Goal: Find specific page/section: Find specific page/section

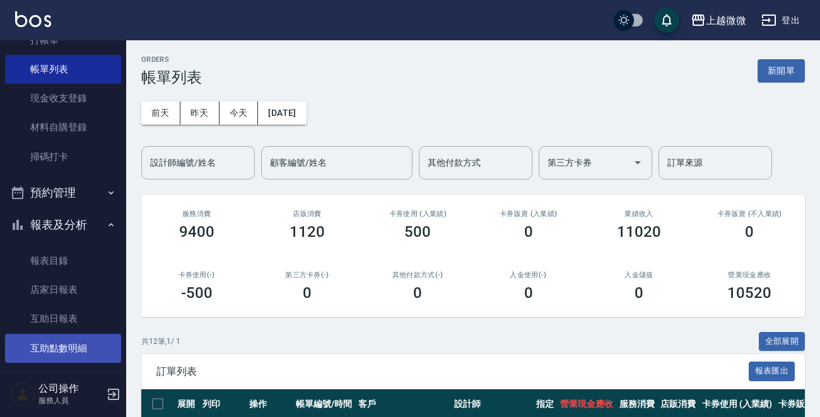
scroll to position [126, 0]
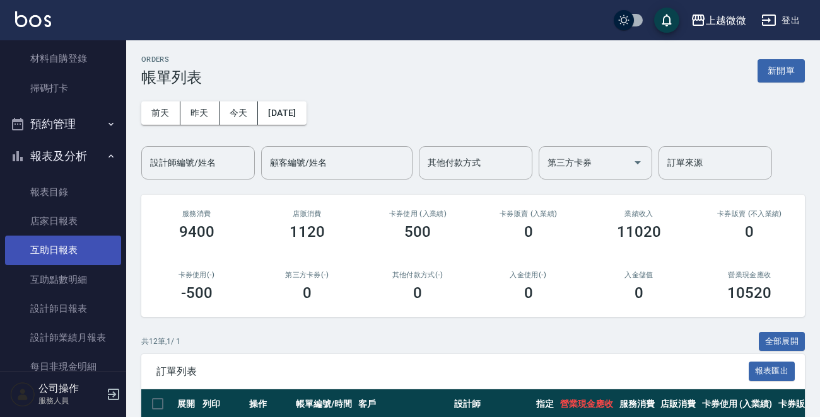
drag, startPoint x: 77, startPoint y: 277, endPoint x: 85, endPoint y: 251, distance: 27.1
click at [77, 276] on link "互助點數明細" at bounding box center [63, 279] width 116 height 29
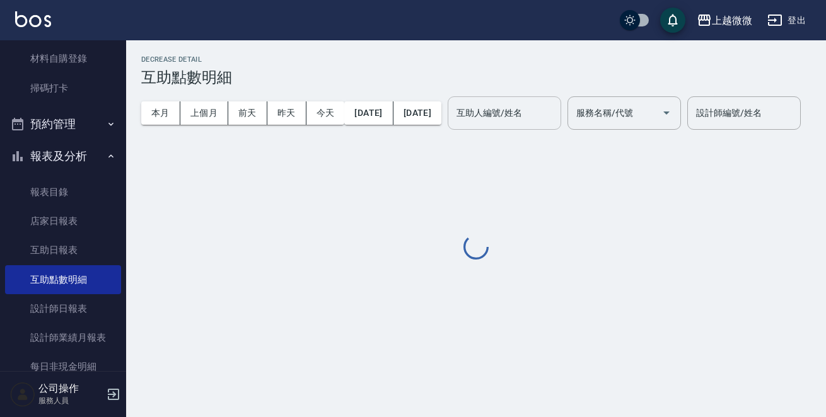
click at [523, 119] on input "互助人編號/姓名" at bounding box center [504, 113] width 102 height 22
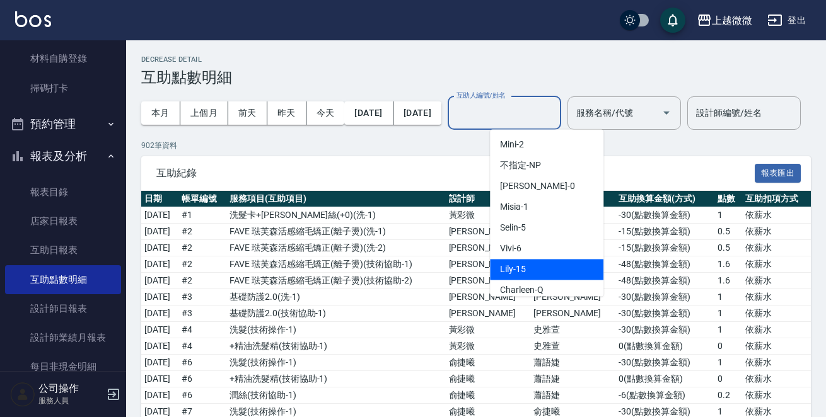
click at [524, 270] on span "Lily -15" at bounding box center [513, 269] width 26 height 13
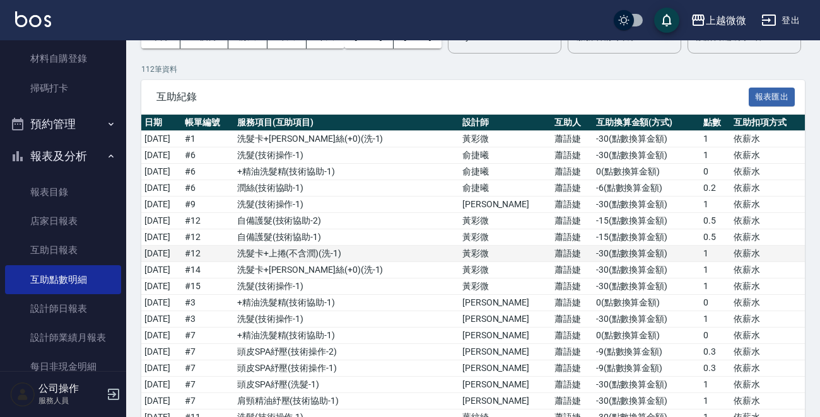
scroll to position [5, 0]
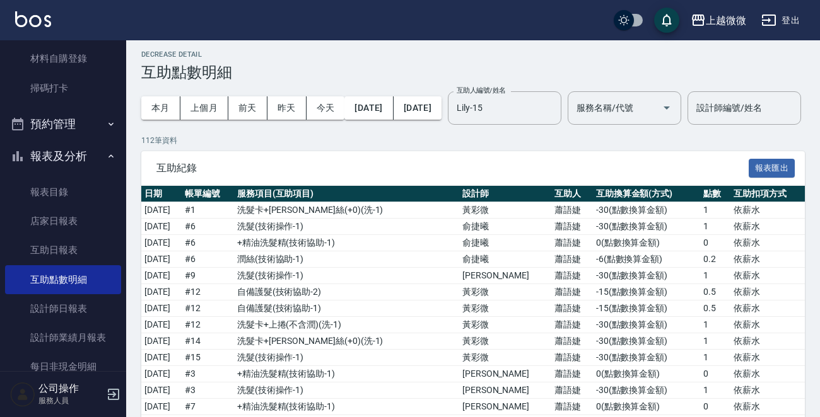
click at [537, 110] on input "Lily-15" at bounding box center [494, 108] width 83 height 22
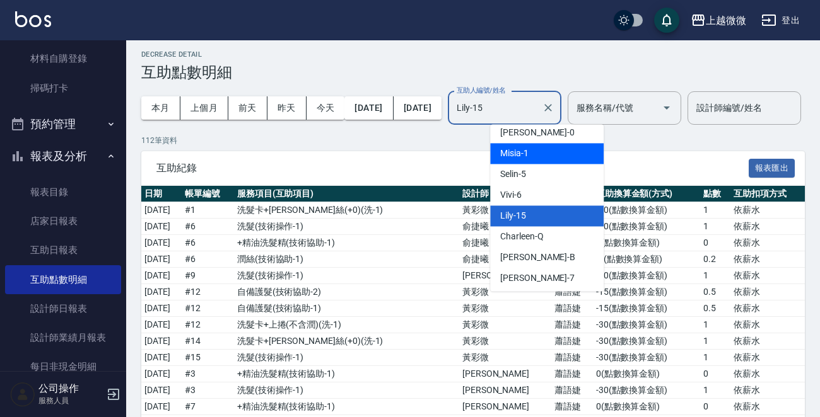
scroll to position [63, 0]
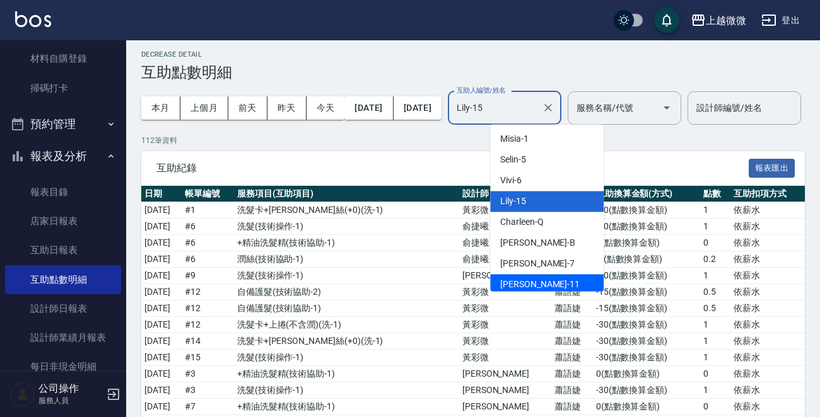
click at [531, 277] on div "[PERSON_NAME] -11" at bounding box center [546, 284] width 113 height 21
type input "[PERSON_NAME]-11"
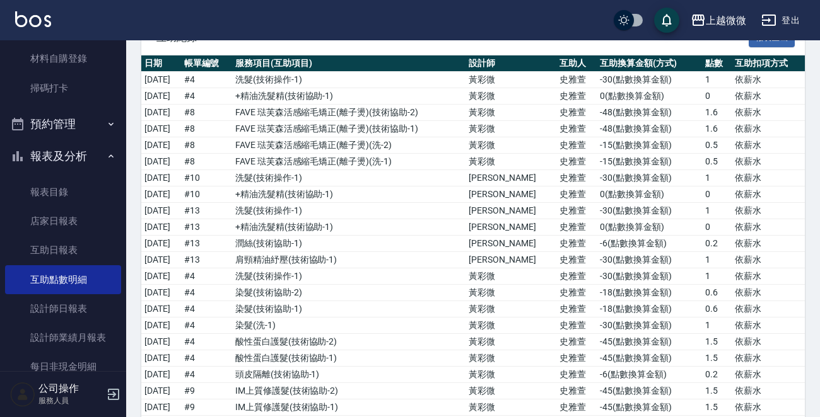
scroll to position [58, 0]
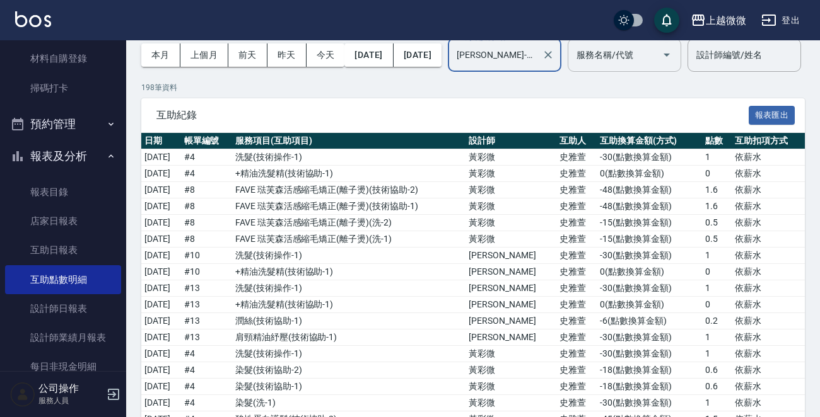
click at [636, 67] on div "服務名稱/代號" at bounding box center [623, 54] width 113 height 33
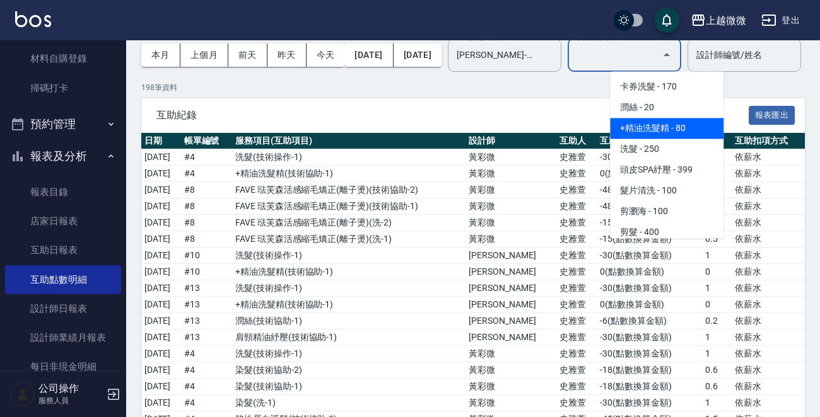
click at [656, 127] on span "+精油洗髮精 - 80" at bounding box center [666, 128] width 113 height 21
type input "+精油洗髮精(A02)"
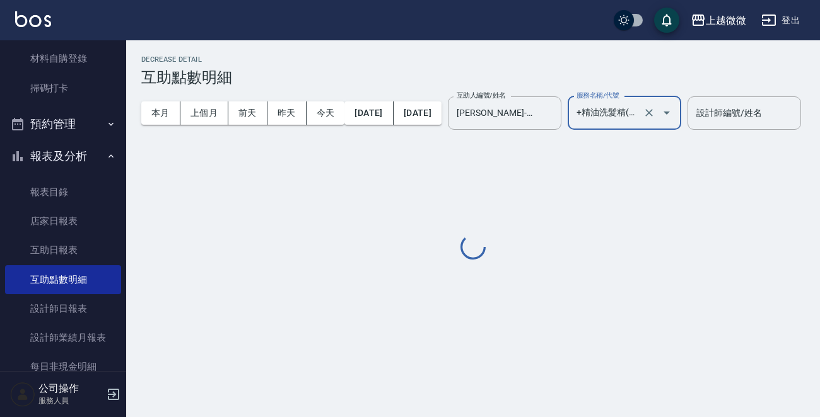
scroll to position [0, 0]
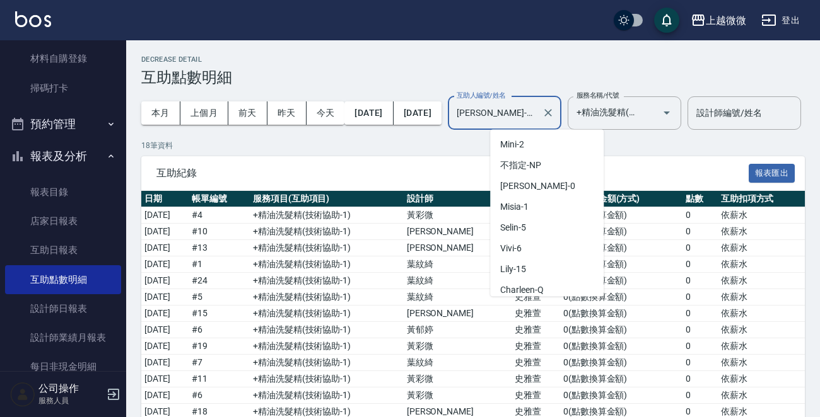
click at [537, 108] on input "[PERSON_NAME]-11" at bounding box center [494, 113] width 83 height 22
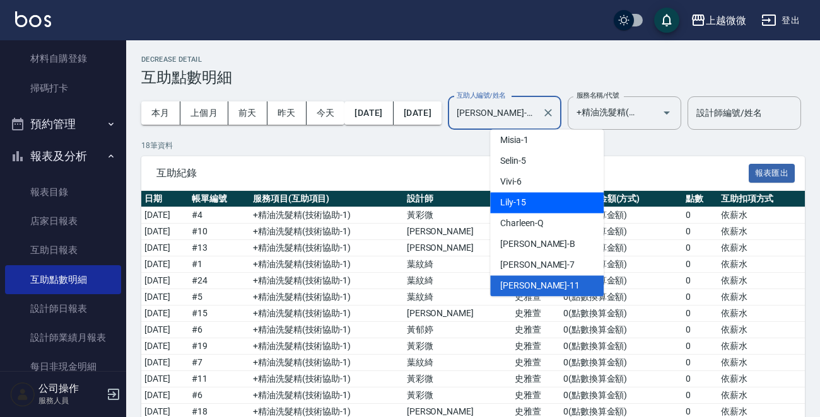
click at [542, 198] on div "Lily -15" at bounding box center [546, 202] width 113 height 21
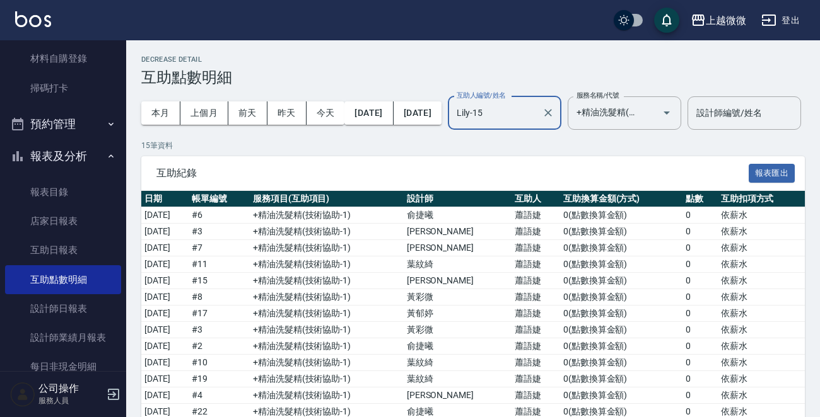
click at [544, 125] on div "Lily-15 互助人編號/姓名" at bounding box center [504, 112] width 113 height 33
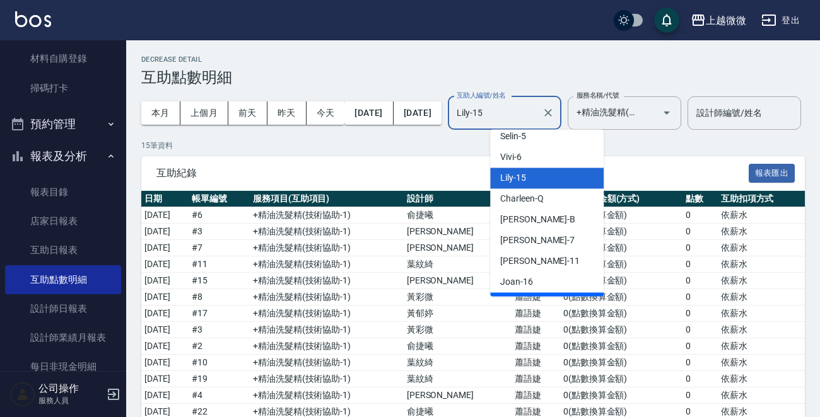
scroll to position [134, 0]
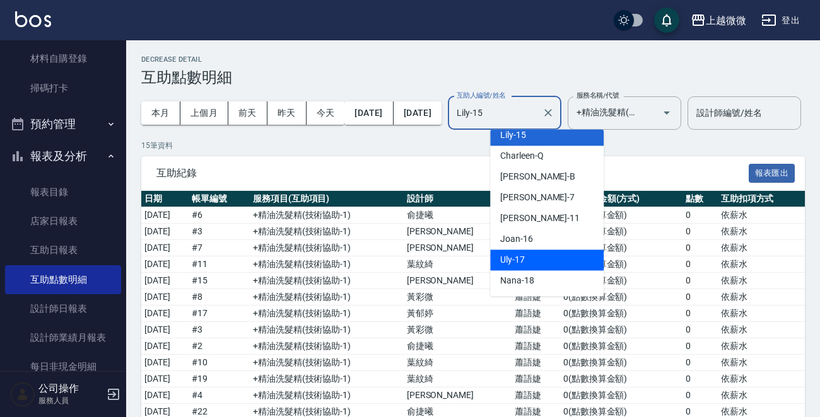
click at [536, 258] on div "Uly -17" at bounding box center [546, 260] width 113 height 21
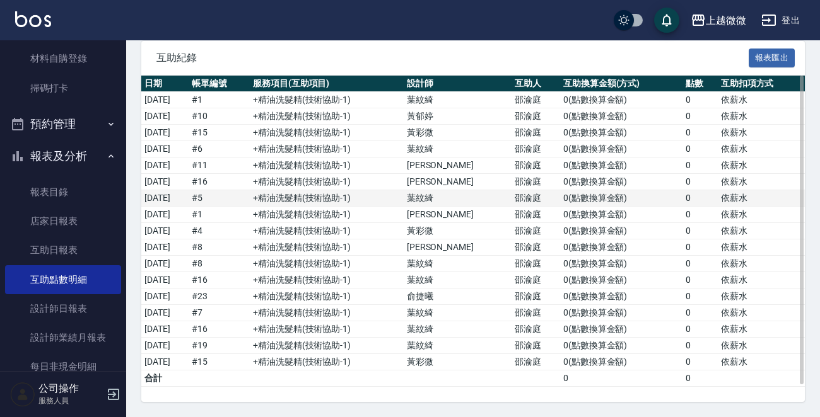
scroll to position [157, 0]
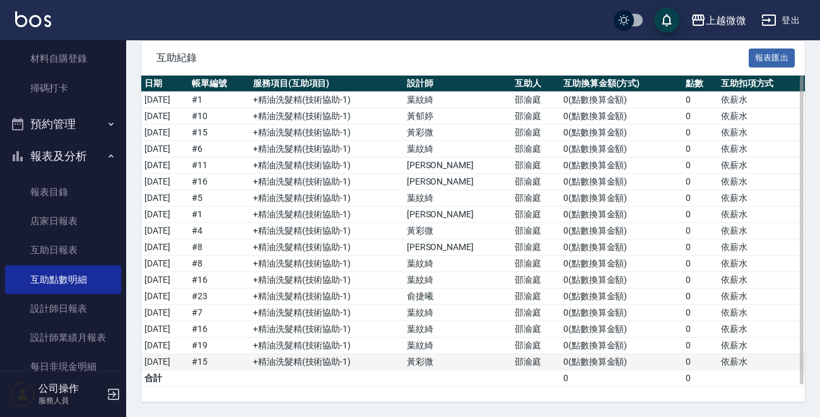
drag, startPoint x: 221, startPoint y: 270, endPoint x: 239, endPoint y: 358, distance: 88.9
click at [239, 358] on tbody "[DATE] # 1 +精油洗髮精 ( 技術協助-1 ) 葉紋綺 [PERSON_NAME] 0 ( 點數換算金額 ) 0 依薪水 [DATE] # 10 +…" at bounding box center [472, 239] width 663 height 295
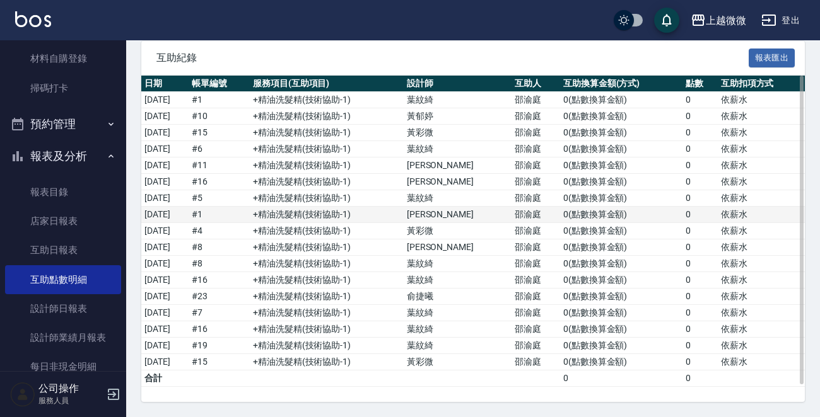
click at [286, 210] on td "+精油洗髮精 ( 技術協助-1 )" at bounding box center [327, 215] width 154 height 16
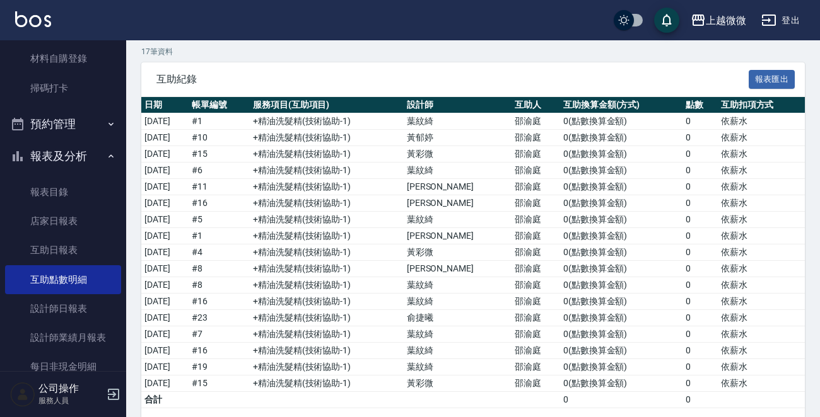
scroll to position [31, 0]
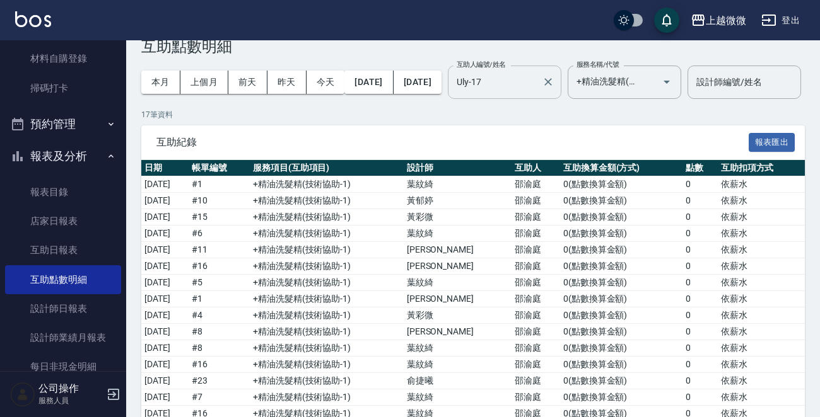
click at [537, 88] on input "Uly-17" at bounding box center [494, 82] width 83 height 22
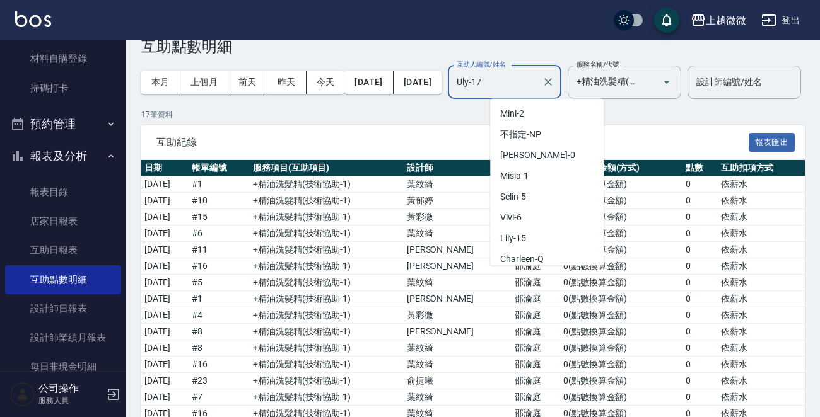
scroll to position [108, 0]
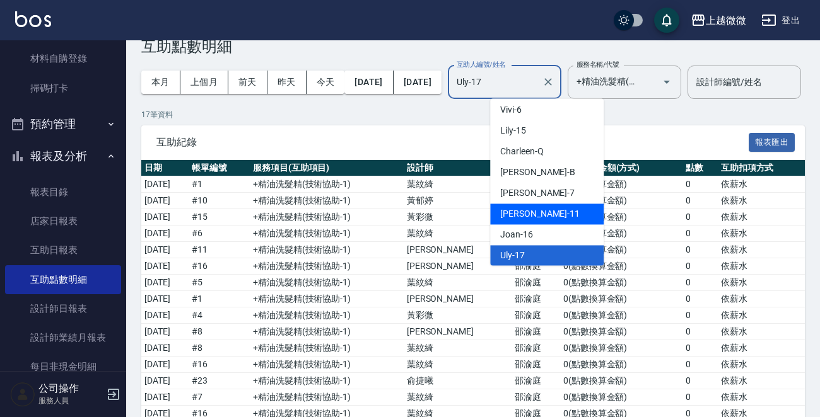
click at [542, 211] on div "[PERSON_NAME] -11" at bounding box center [546, 214] width 113 height 21
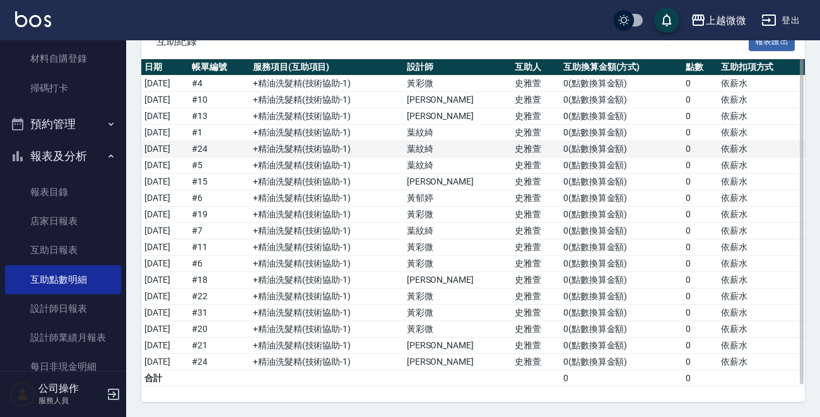
scroll to position [173, 0]
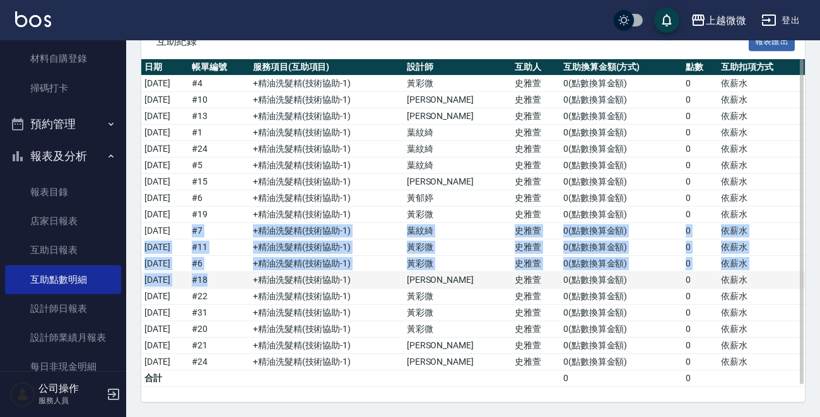
drag, startPoint x: 224, startPoint y: 230, endPoint x: 240, endPoint y: 276, distance: 48.5
click at [240, 276] on tbody "[DATE] # 4 +精油洗髮精 ( 技術協助-1 ) [PERSON_NAME] [PERSON_NAME] 0 ( 點數換算金額 ) 0 依薪水 [DA…" at bounding box center [472, 231] width 663 height 311
click at [240, 276] on td "# 18" at bounding box center [219, 280] width 61 height 16
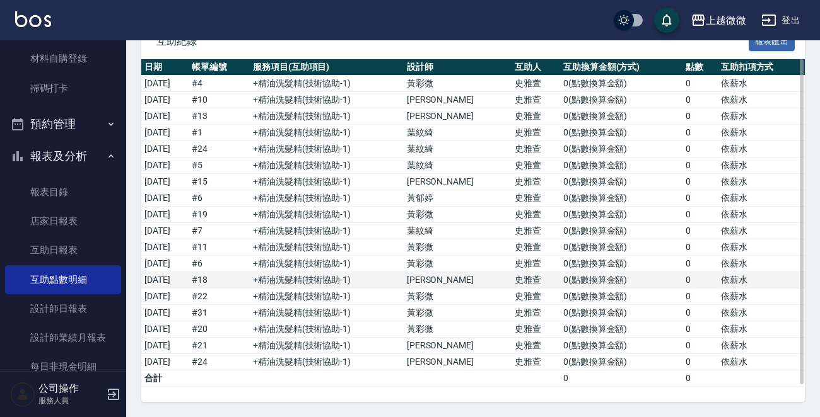
click at [240, 277] on td "# 18" at bounding box center [219, 280] width 61 height 16
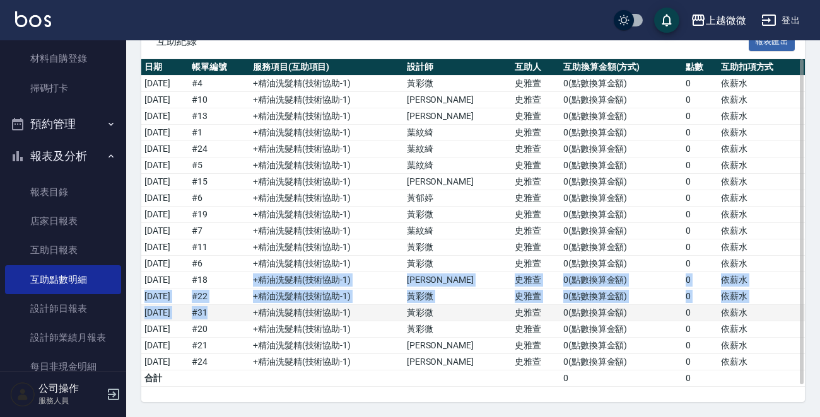
drag, startPoint x: 240, startPoint y: 288, endPoint x: 238, endPoint y: 321, distance: 33.5
click at [238, 317] on tbody "[DATE] # 4 +精油洗髮精 ( 技術協助-1 ) [PERSON_NAME] [PERSON_NAME] 0 ( 點數換算金額 ) 0 依薪水 [DA…" at bounding box center [472, 231] width 663 height 311
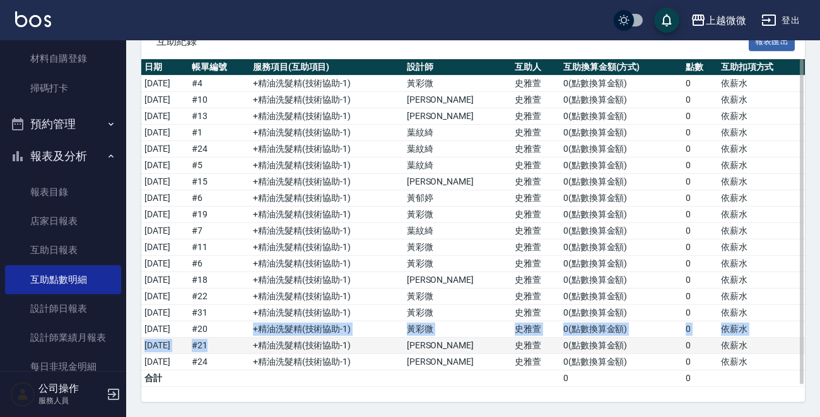
drag, startPoint x: 238, startPoint y: 322, endPoint x: 240, endPoint y: 349, distance: 26.5
click at [240, 349] on tbody "[DATE] # 4 +精油洗髮精 ( 技術協助-1 ) [PERSON_NAME] [PERSON_NAME] 0 ( 點數換算金額 ) 0 依薪水 [DA…" at bounding box center [472, 231] width 663 height 311
click at [250, 375] on td at bounding box center [219, 379] width 61 height 16
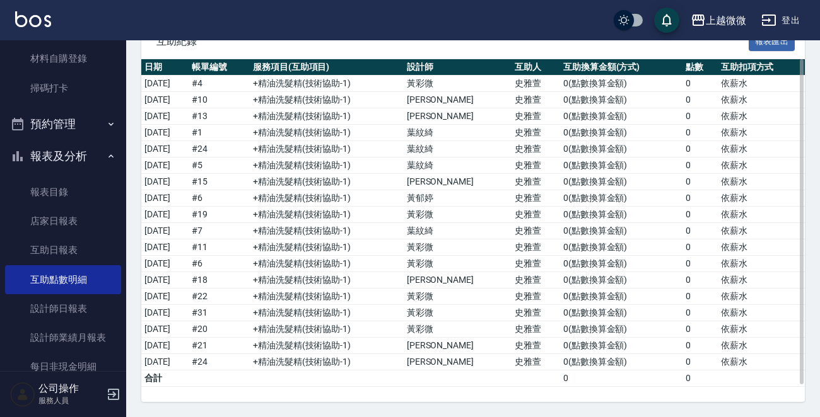
click at [250, 375] on td at bounding box center [219, 379] width 61 height 16
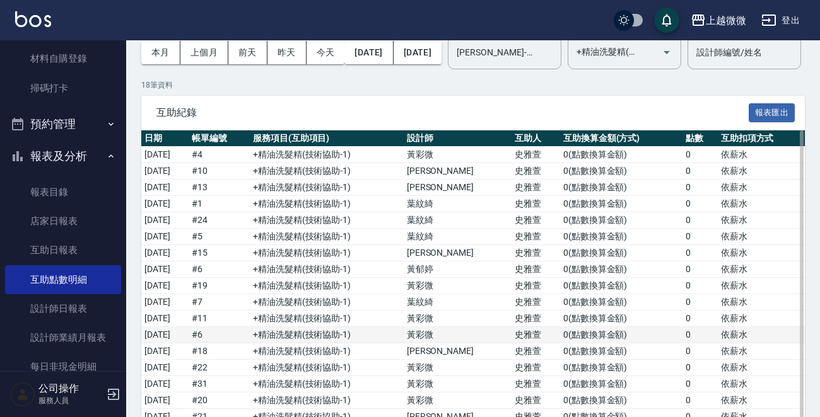
scroll to position [0, 0]
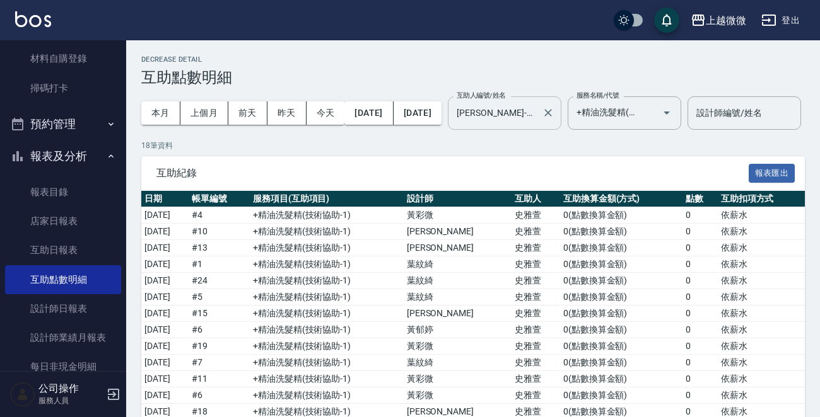
click at [537, 116] on input "[PERSON_NAME]-11" at bounding box center [494, 113] width 83 height 22
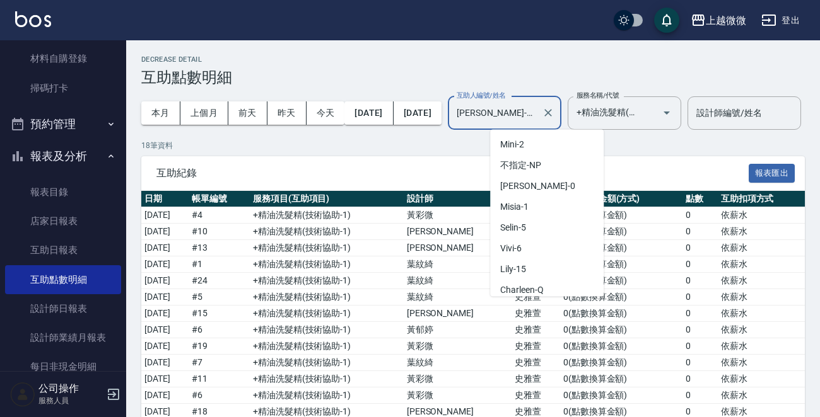
click at [537, 116] on input "[PERSON_NAME]-11" at bounding box center [494, 113] width 83 height 22
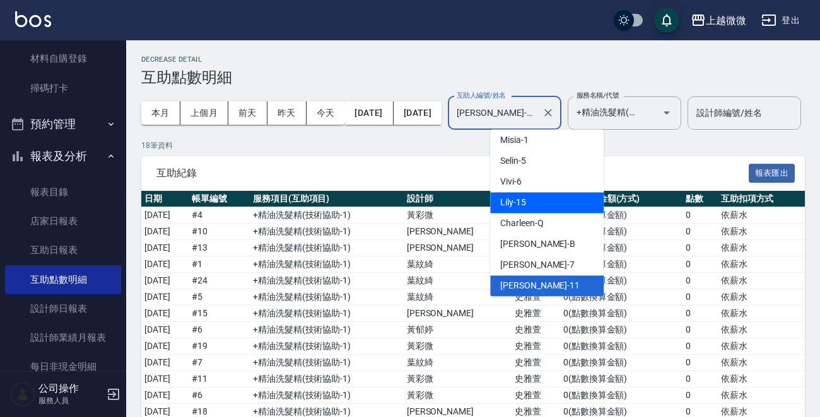
click at [530, 204] on div "Lily -15" at bounding box center [546, 202] width 113 height 21
type input "Lily-15"
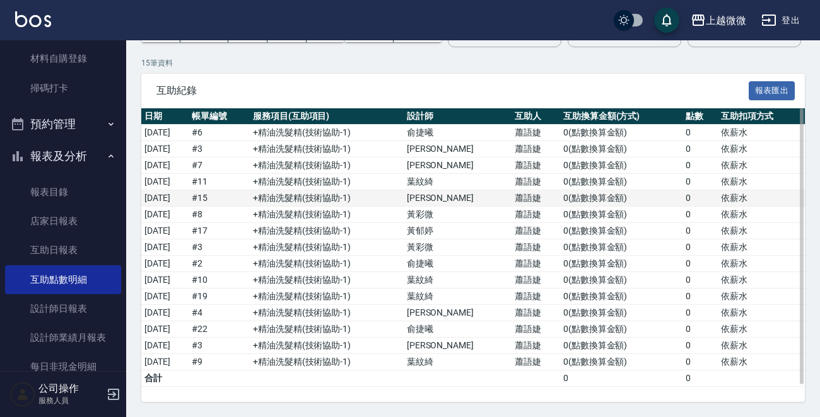
scroll to position [124, 0]
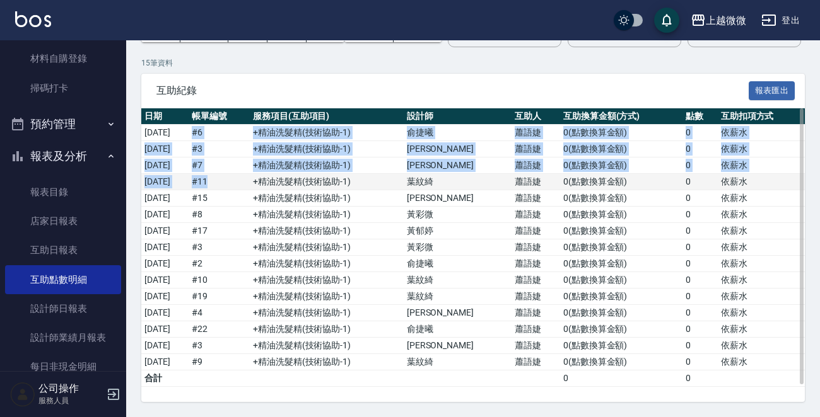
drag, startPoint x: 225, startPoint y: 139, endPoint x: 239, endPoint y: 184, distance: 47.5
click at [239, 183] on tbody "[DATE] # 6 +精油洗髮精 ( 技術協助-1 ) [PERSON_NAME] [PERSON_NAME] 0 ( 點數換算金額 ) 0 依薪水 [DA…" at bounding box center [472, 256] width 663 height 262
click at [239, 184] on td "# 11" at bounding box center [219, 182] width 61 height 16
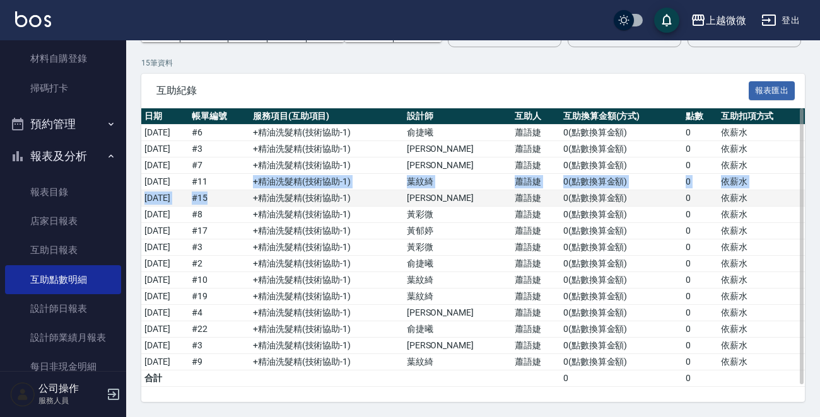
drag, startPoint x: 239, startPoint y: 184, endPoint x: 241, endPoint y: 201, distance: 17.1
click at [241, 201] on tbody "[DATE] # 6 +精油洗髮精 ( 技術協助-1 ) [PERSON_NAME] [PERSON_NAME] 0 ( 點數換算金額 ) 0 依薪水 [DA…" at bounding box center [472, 256] width 663 height 262
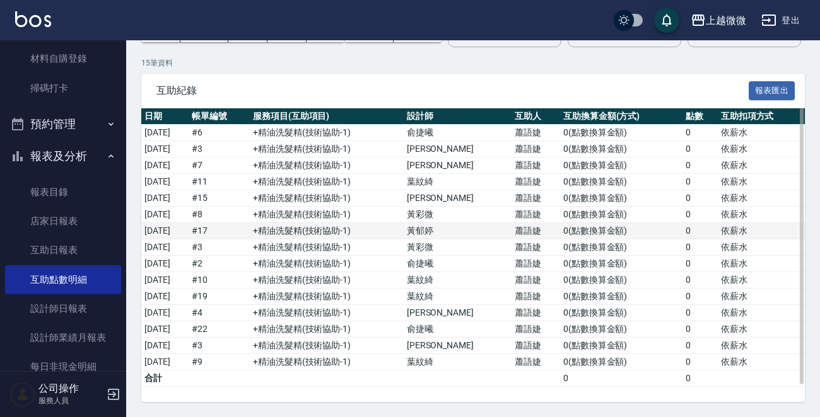
click at [250, 233] on td "# 17" at bounding box center [219, 231] width 61 height 16
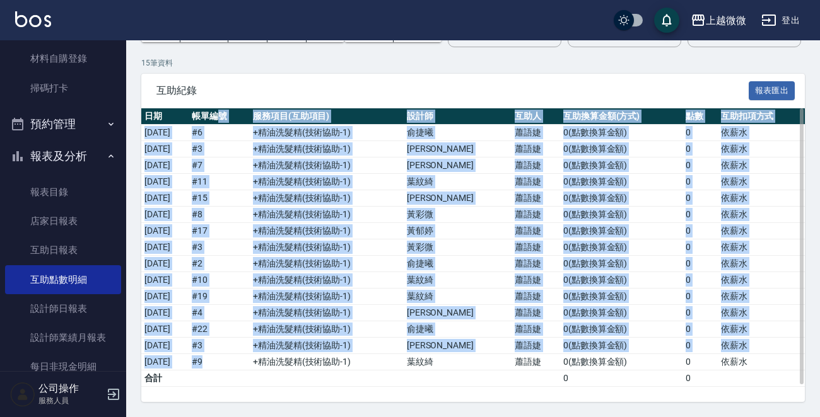
drag, startPoint x: 240, startPoint y: 363, endPoint x: 246, endPoint y: 125, distance: 238.4
click at [246, 125] on table "日期 帳單編號 服務項目(互助項目) 設計師 互助人 互助換算金額(方式) 點數 互助扣項方式 [DATE] # 6 +精油洗髮精 ( 技術協助-1 ) [P…" at bounding box center [472, 247] width 663 height 279
click at [249, 162] on td "# 7" at bounding box center [219, 166] width 61 height 16
click at [244, 218] on td "# 8" at bounding box center [219, 215] width 61 height 16
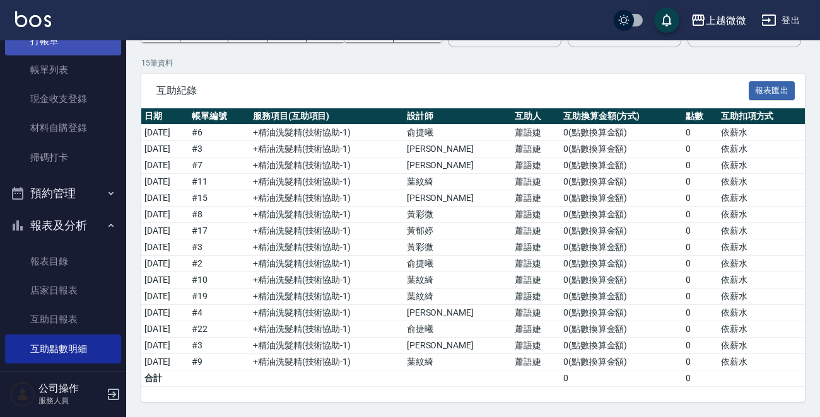
scroll to position [0, 0]
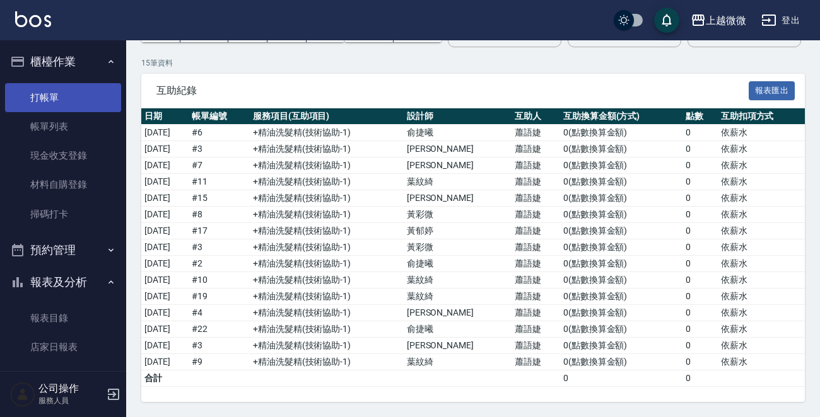
click at [50, 91] on link "打帳單" at bounding box center [63, 97] width 116 height 29
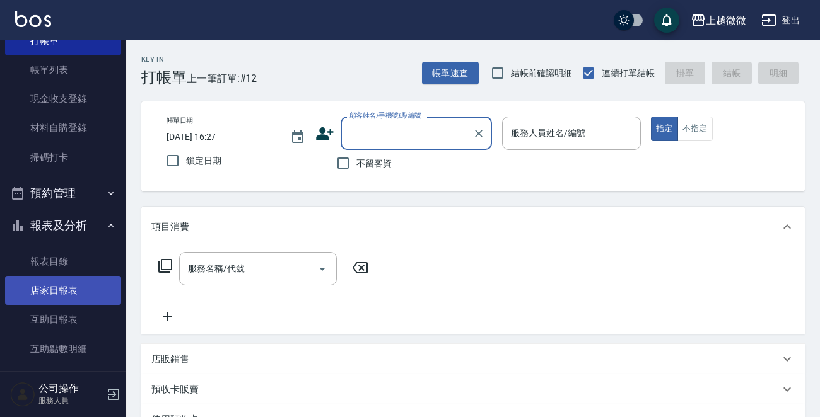
scroll to position [126, 0]
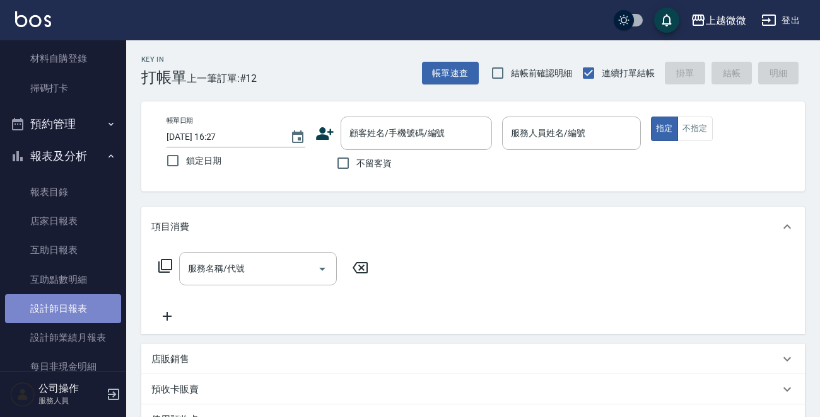
click at [85, 303] on link "設計師日報表" at bounding box center [63, 308] width 116 height 29
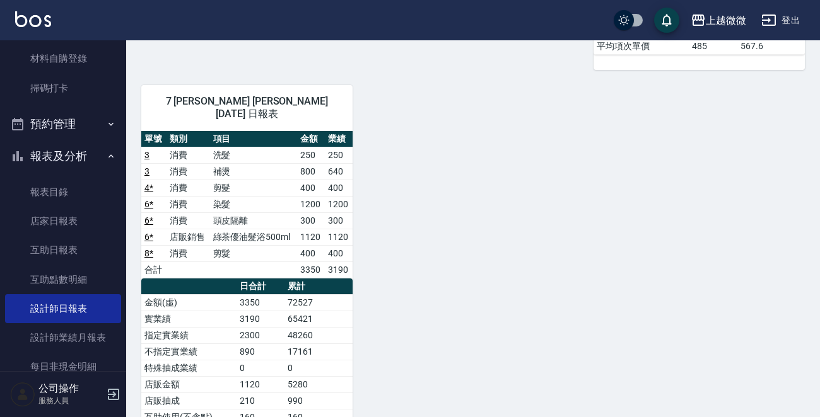
scroll to position [747, 0]
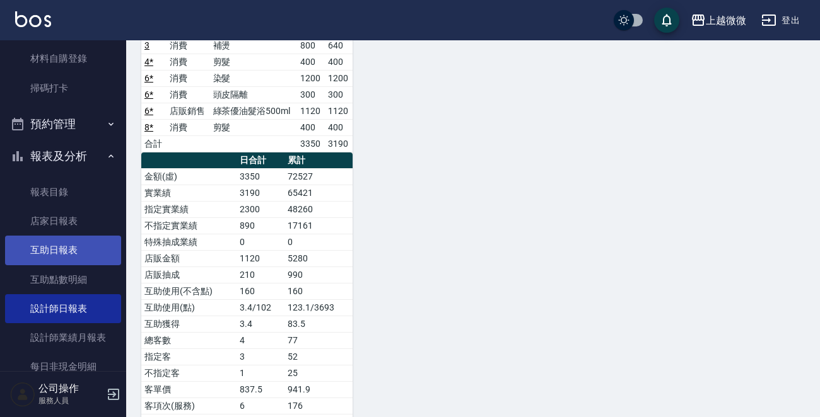
click at [62, 257] on link "互助日報表" at bounding box center [63, 250] width 116 height 29
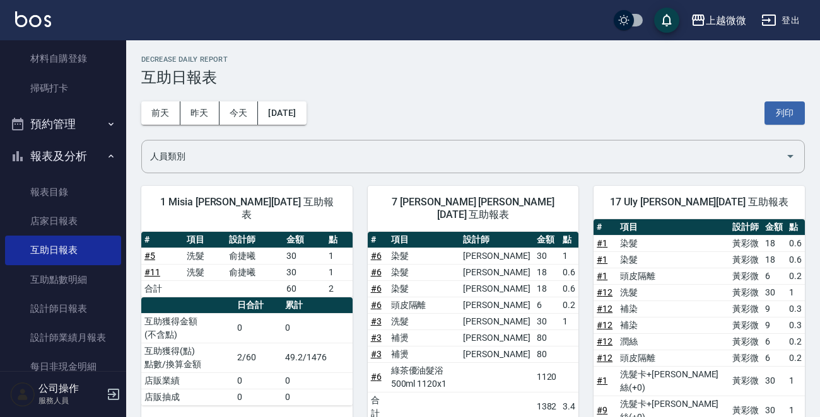
click at [37, 16] on img at bounding box center [33, 19] width 36 height 16
